Goal: Find specific page/section: Find specific page/section

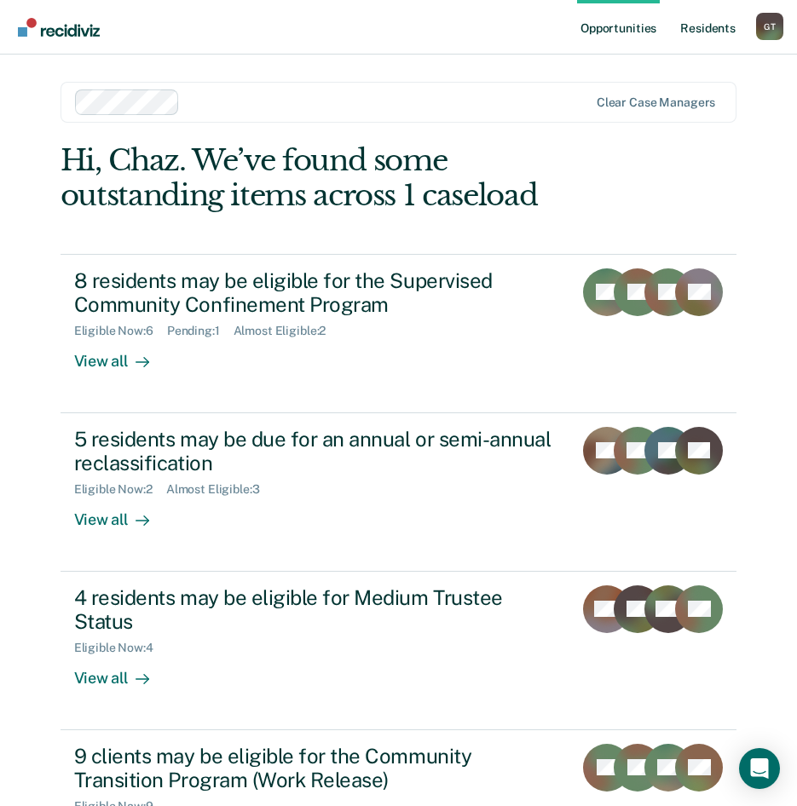
click at [699, 30] on link "Resident s" at bounding box center [707, 27] width 62 height 55
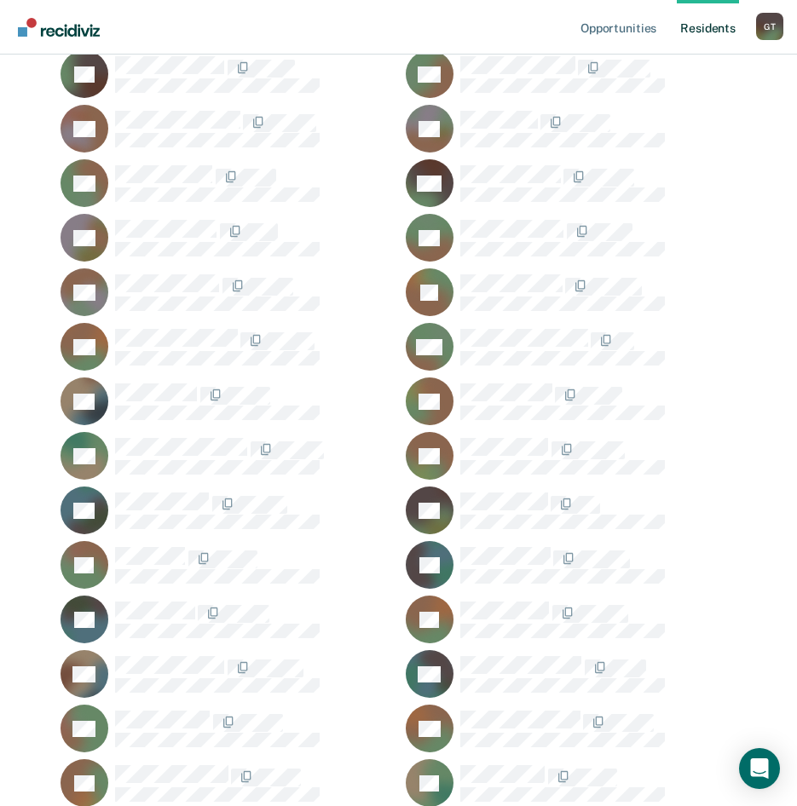
scroll to position [256, 0]
